Goal: Transaction & Acquisition: Obtain resource

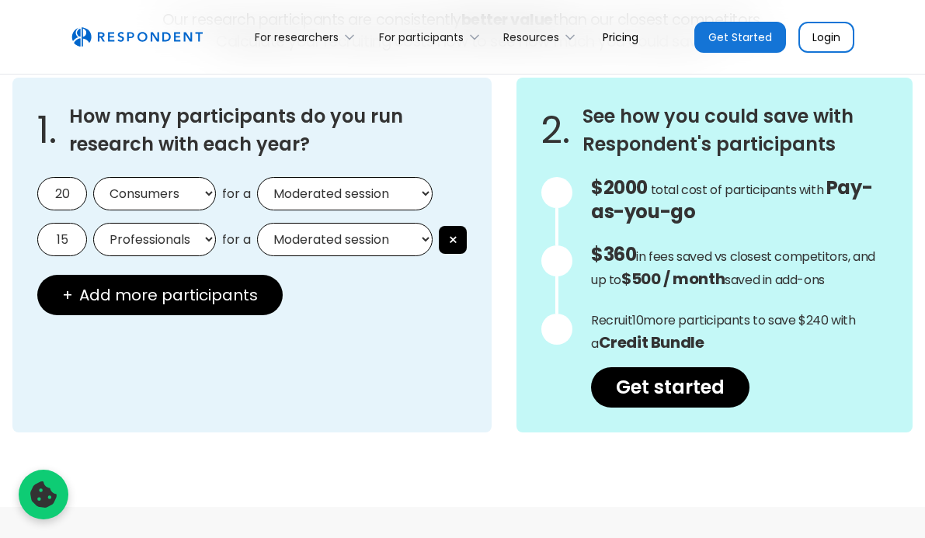
scroll to position [1431, 0]
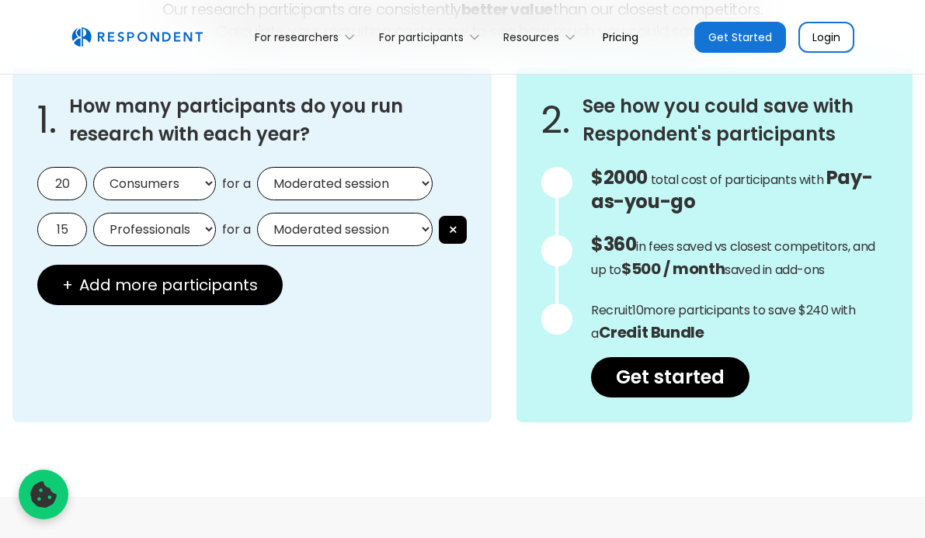
select select "unmoderated"
click at [90, 230] on div "15 Professionals Consumers for a Moderated session Unmoderated session ×" at bounding box center [252, 229] width 430 height 33
click at [78, 231] on input "15" at bounding box center [62, 229] width 50 height 33
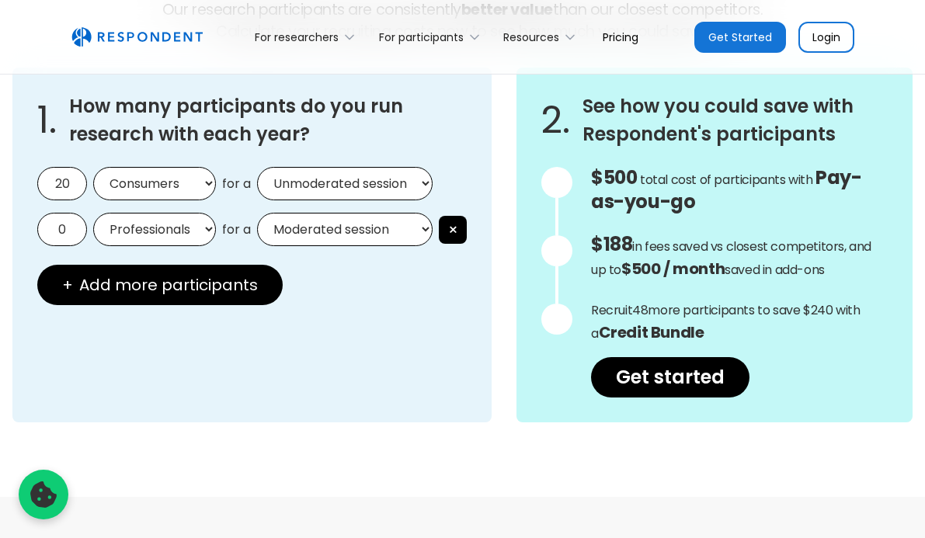
type input "0"
click at [176, 336] on div "1. How many participants do you run research with each year? 20 Consumers Profe…" at bounding box center [251, 245] width 479 height 355
click at [79, 182] on input "20" at bounding box center [62, 183] width 50 height 33
type input "2"
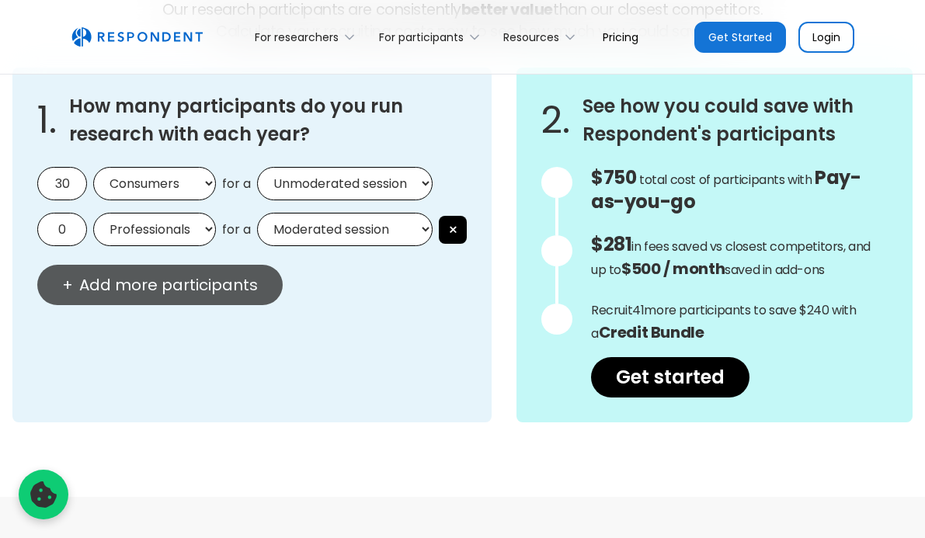
type input "30"
click at [111, 290] on span "Add more participants" at bounding box center [168, 285] width 179 height 16
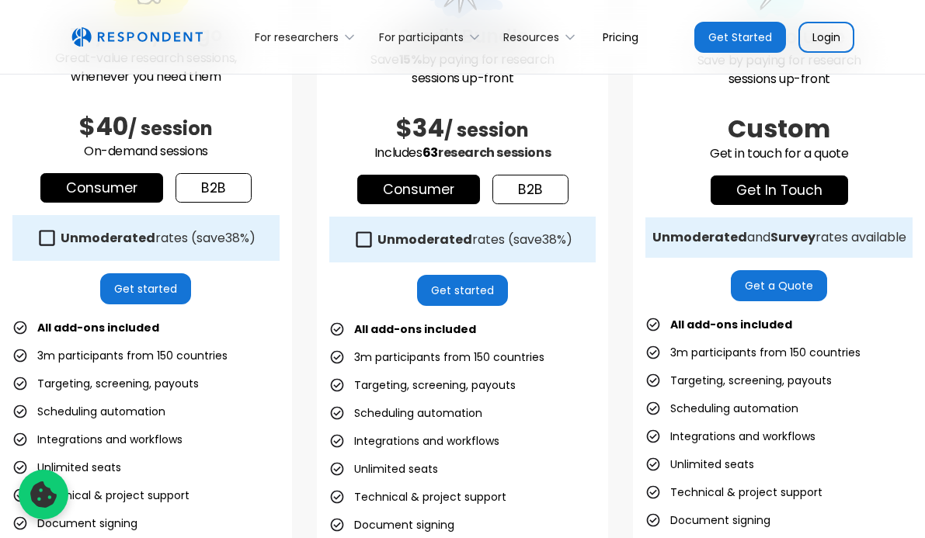
scroll to position [540, 0]
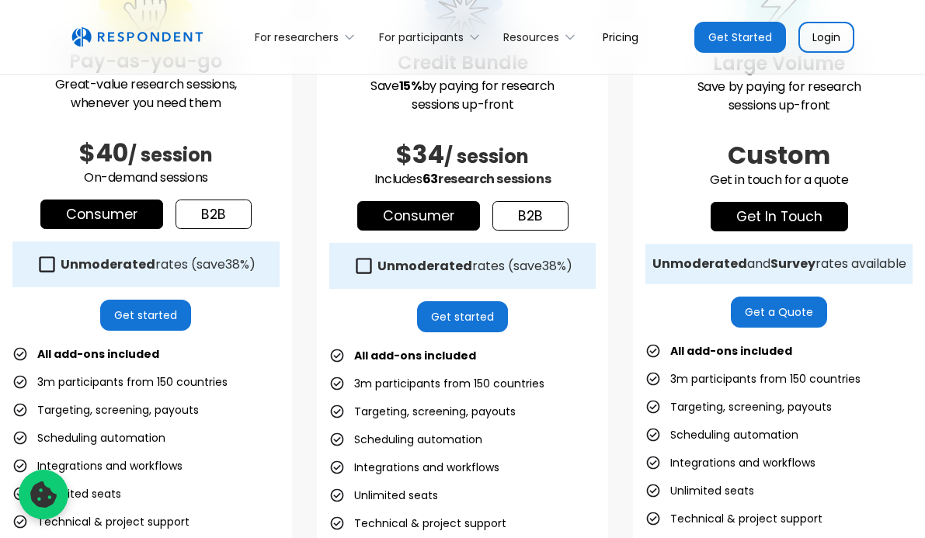
click at [773, 222] on link "get in touch" at bounding box center [779, 217] width 137 height 30
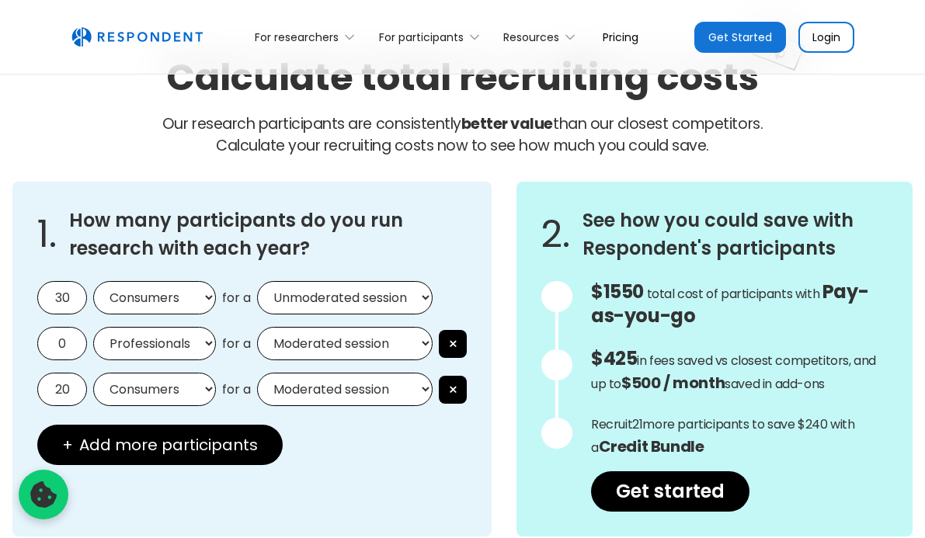
scroll to position [1317, 0]
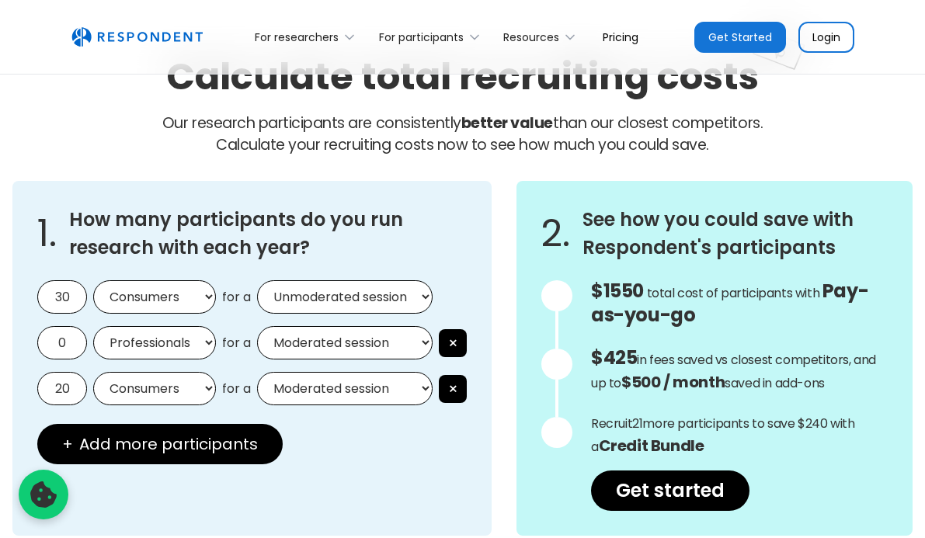
click at [78, 385] on input "20" at bounding box center [62, 388] width 50 height 33
type input "0"
click at [383, 474] on div "1. How many participants do you run research with each year? 30 Consumers Profe…" at bounding box center [251, 358] width 479 height 355
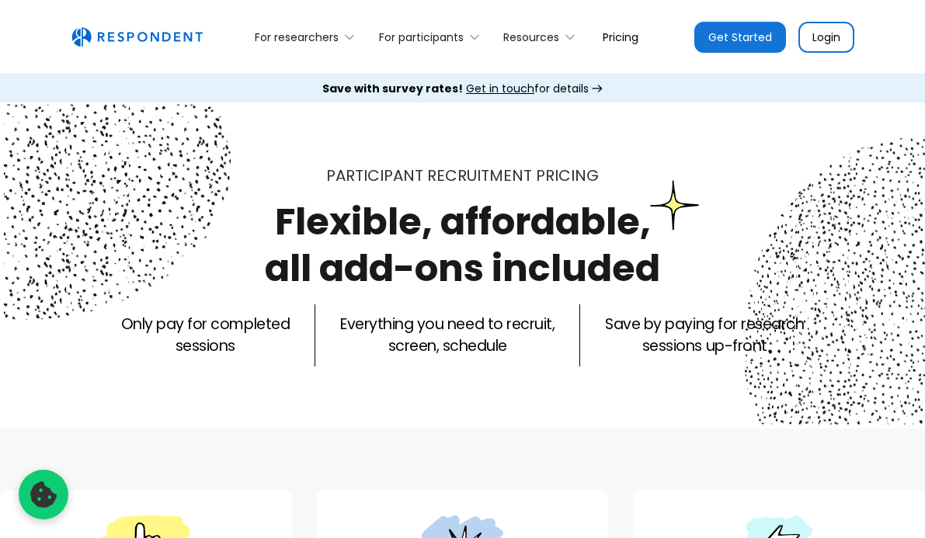
scroll to position [0, 0]
click at [493, 90] on span "Get in touch" at bounding box center [500, 89] width 68 height 16
